Goal: Check status

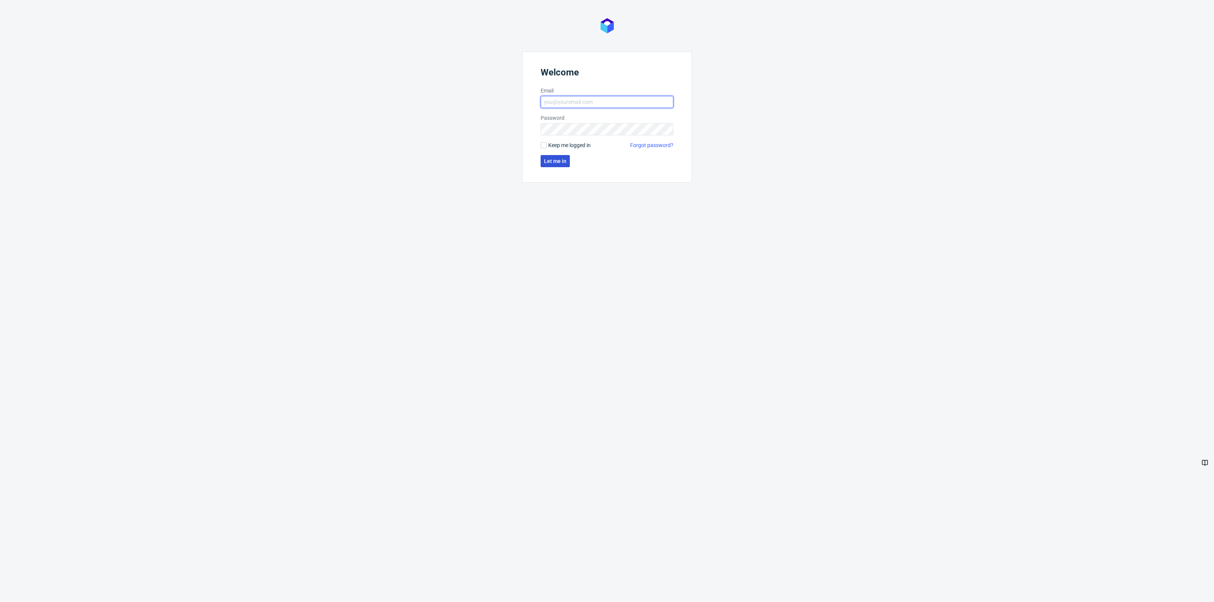
type input "[EMAIL_ADDRESS][PERSON_NAME][DOMAIN_NAME]"
click at [549, 159] on span "Let me in" at bounding box center [555, 161] width 22 height 5
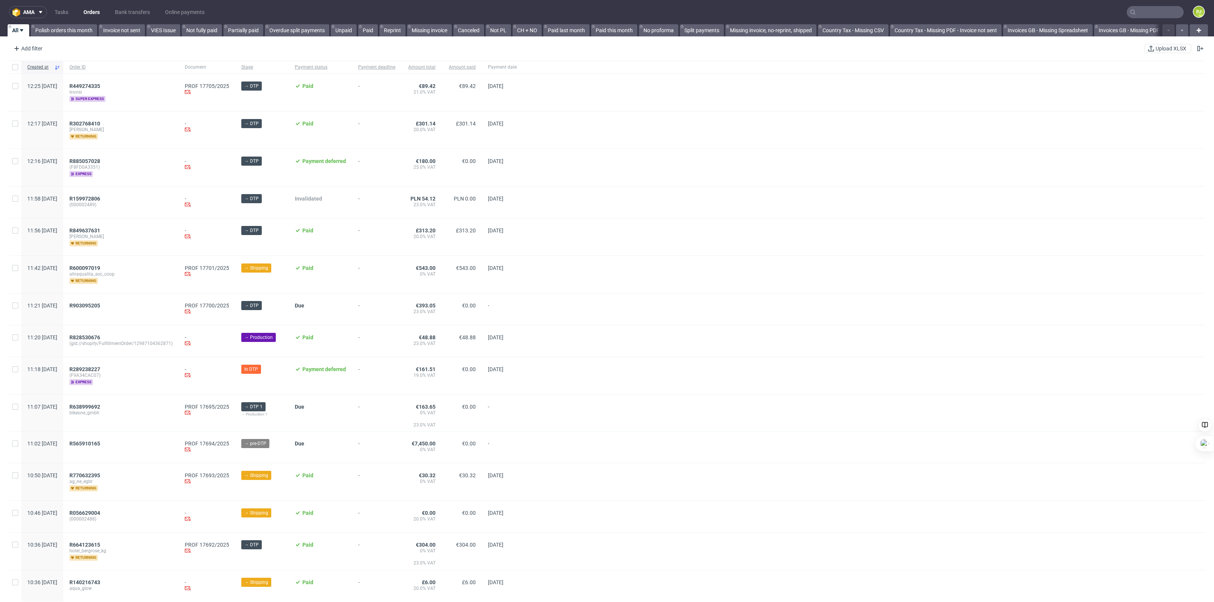
click at [1150, 13] on input "text" at bounding box center [1155, 12] width 57 height 12
paste input "R102696552"
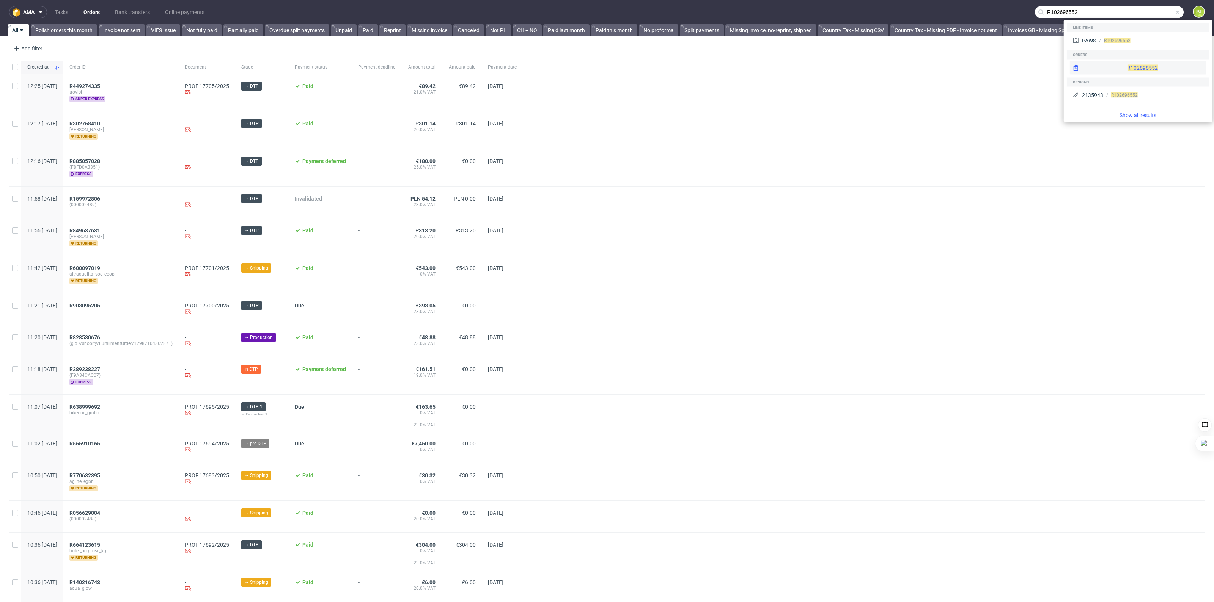
type input "R102696552"
click at [1127, 67] on span "R102696552" at bounding box center [1142, 68] width 31 height 6
